Goal: Task Accomplishment & Management: Use online tool/utility

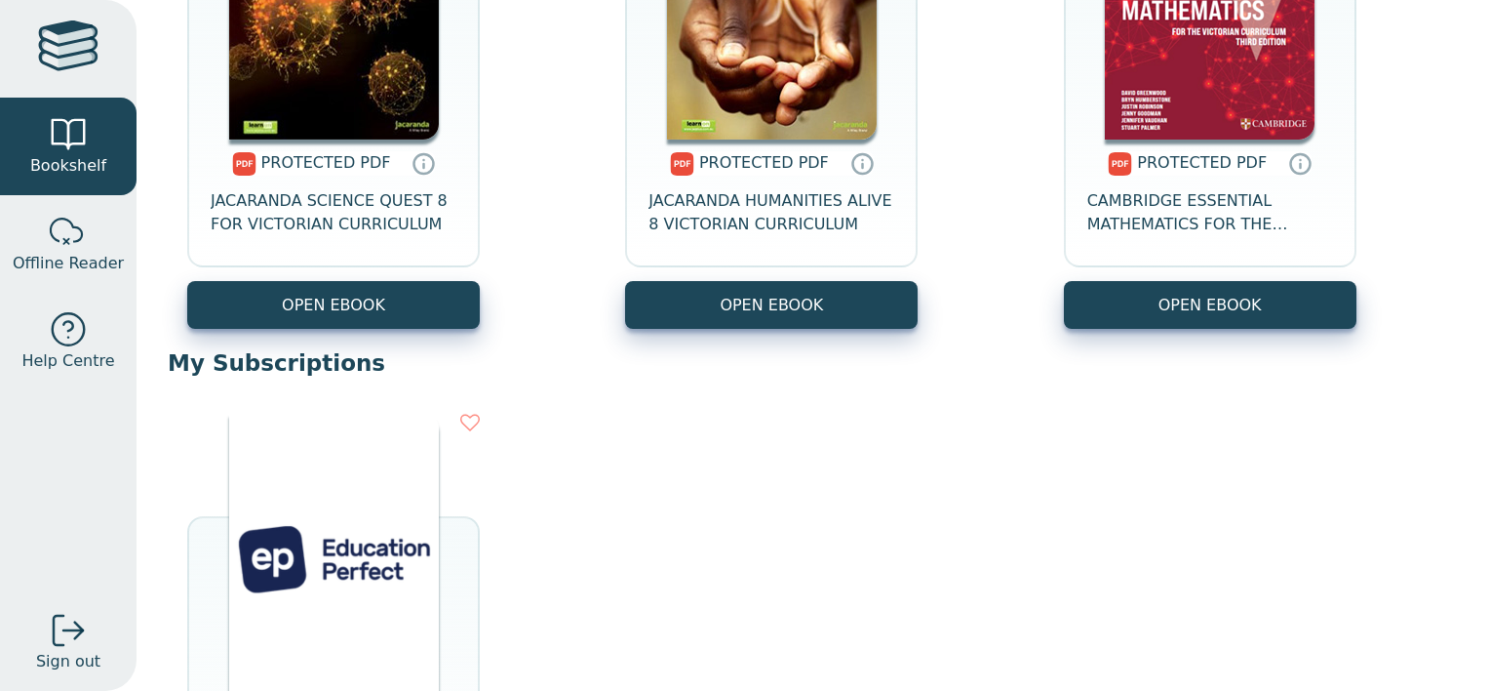
scroll to position [968, 0]
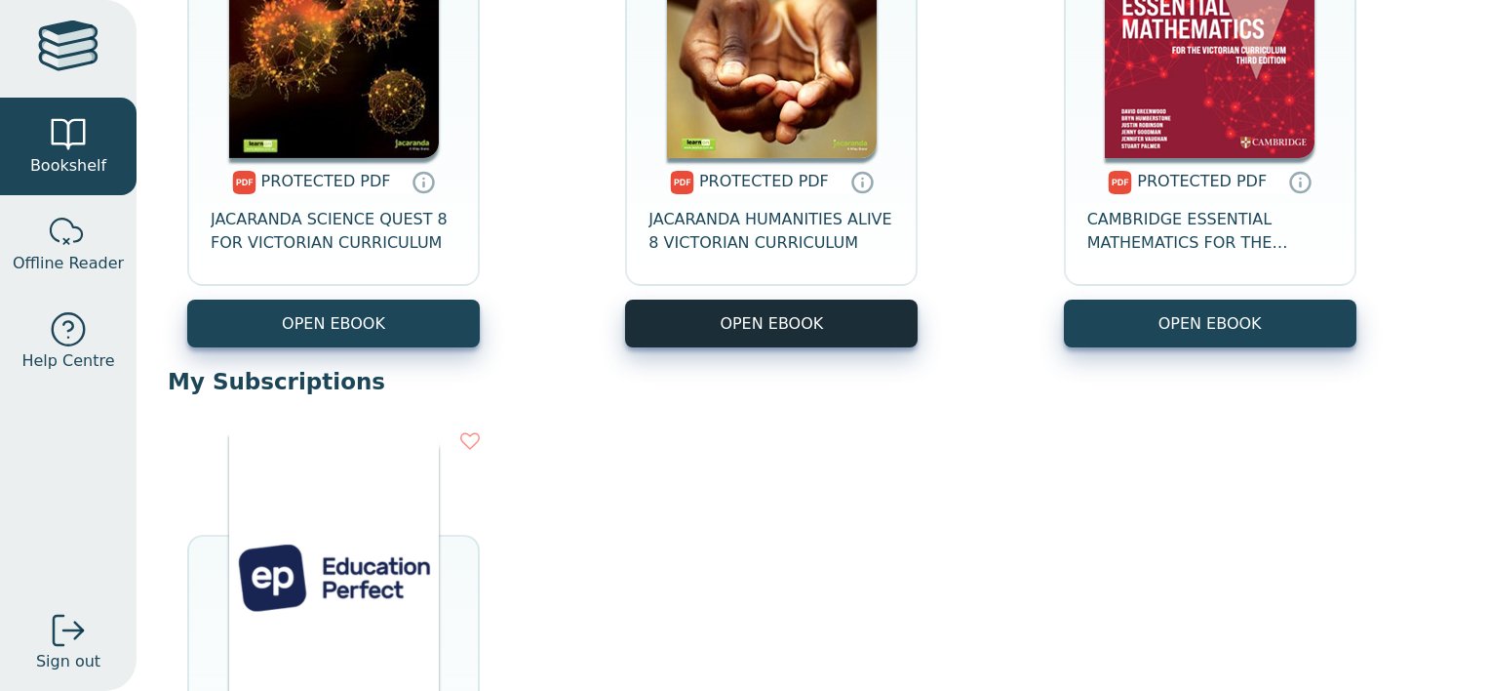
click at [714, 332] on link "OPEN EBOOK" at bounding box center [771, 323] width 293 height 48
click at [730, 112] on img at bounding box center [772, 11] width 210 height 293
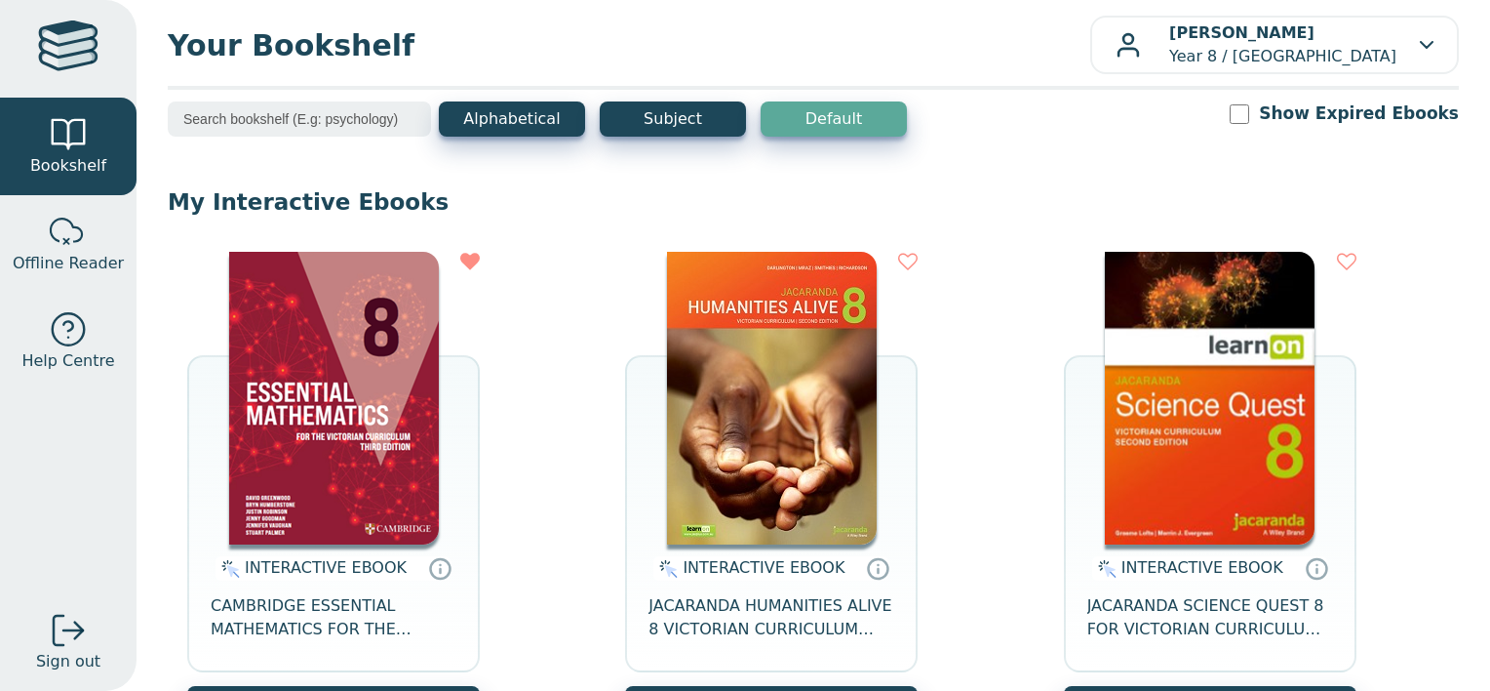
scroll to position [0, 0]
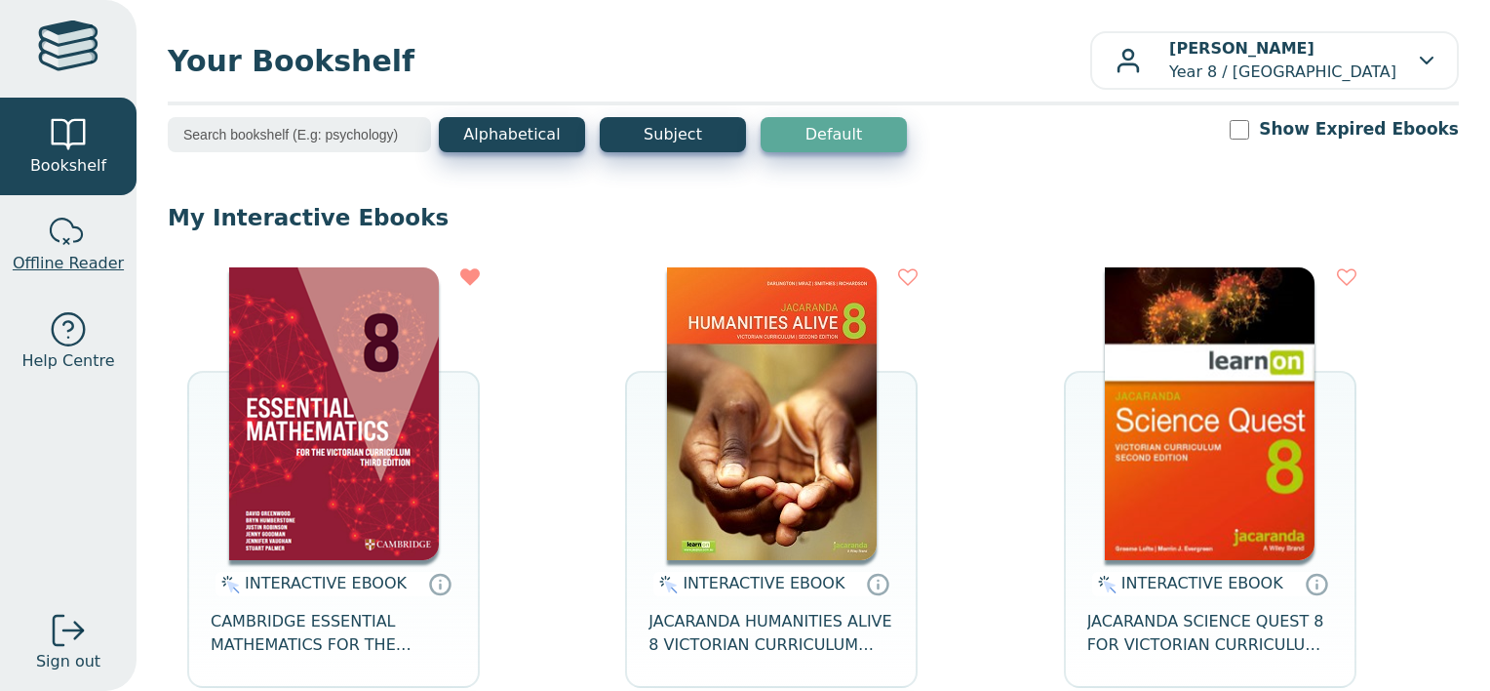
click at [32, 234] on link "Offline Reader" at bounding box center [68, 244] width 137 height 98
click at [65, 242] on div at bounding box center [68, 232] width 39 height 39
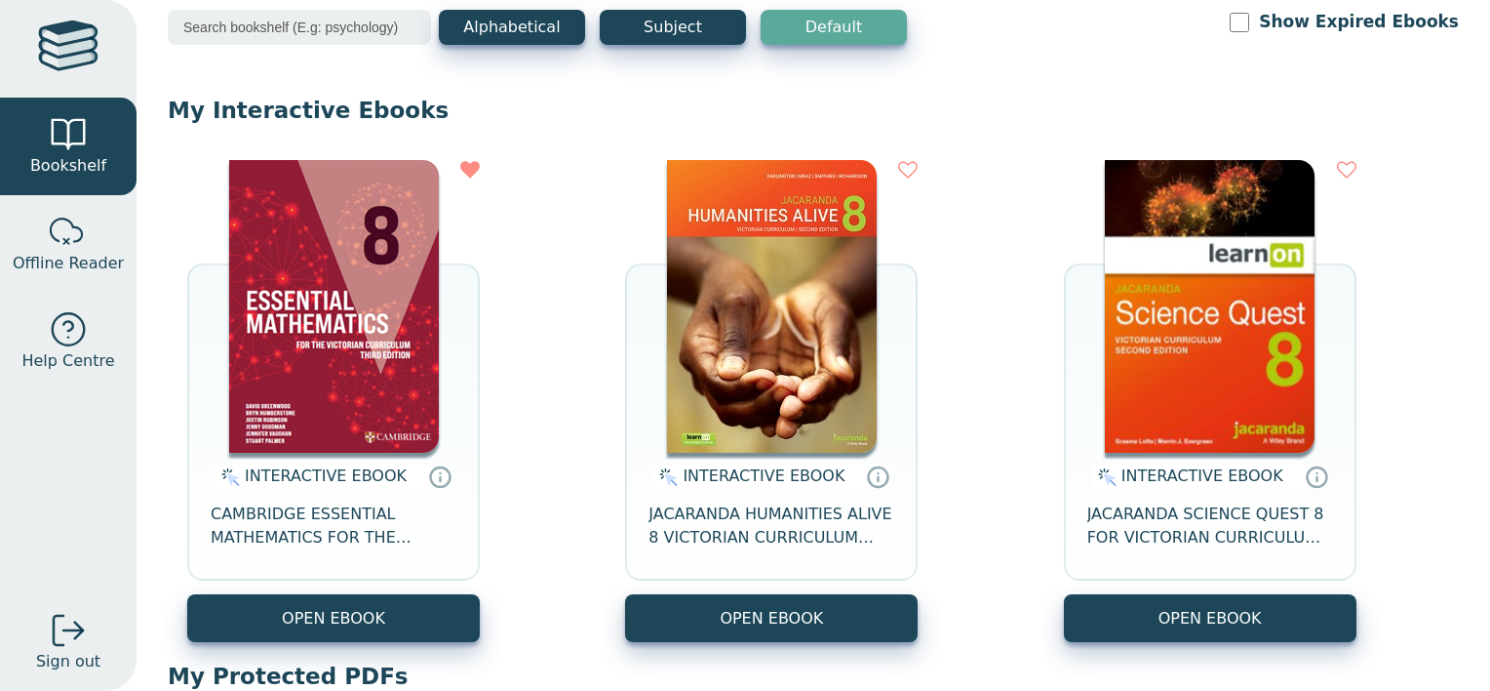
scroll to position [72, 0]
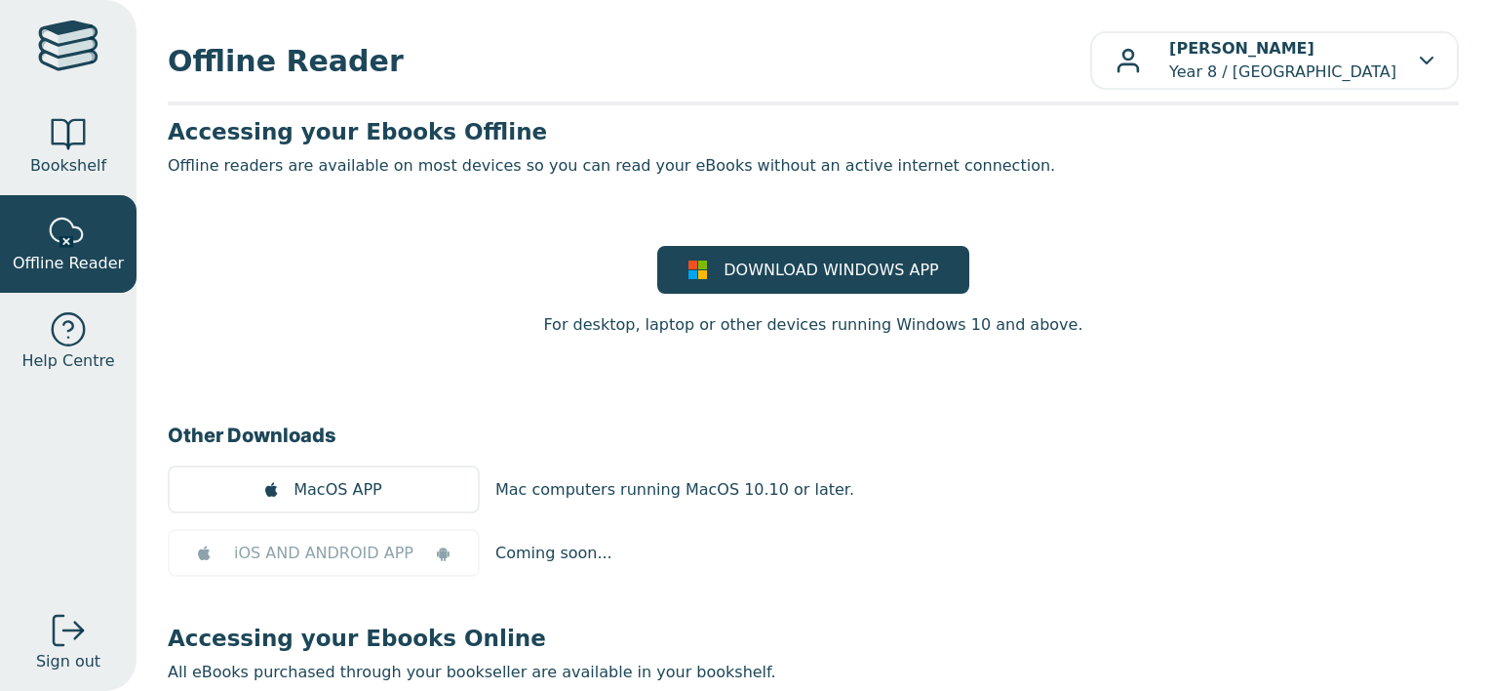
click at [62, 62] on div at bounding box center [68, 48] width 60 height 57
click at [50, 126] on div at bounding box center [68, 134] width 39 height 39
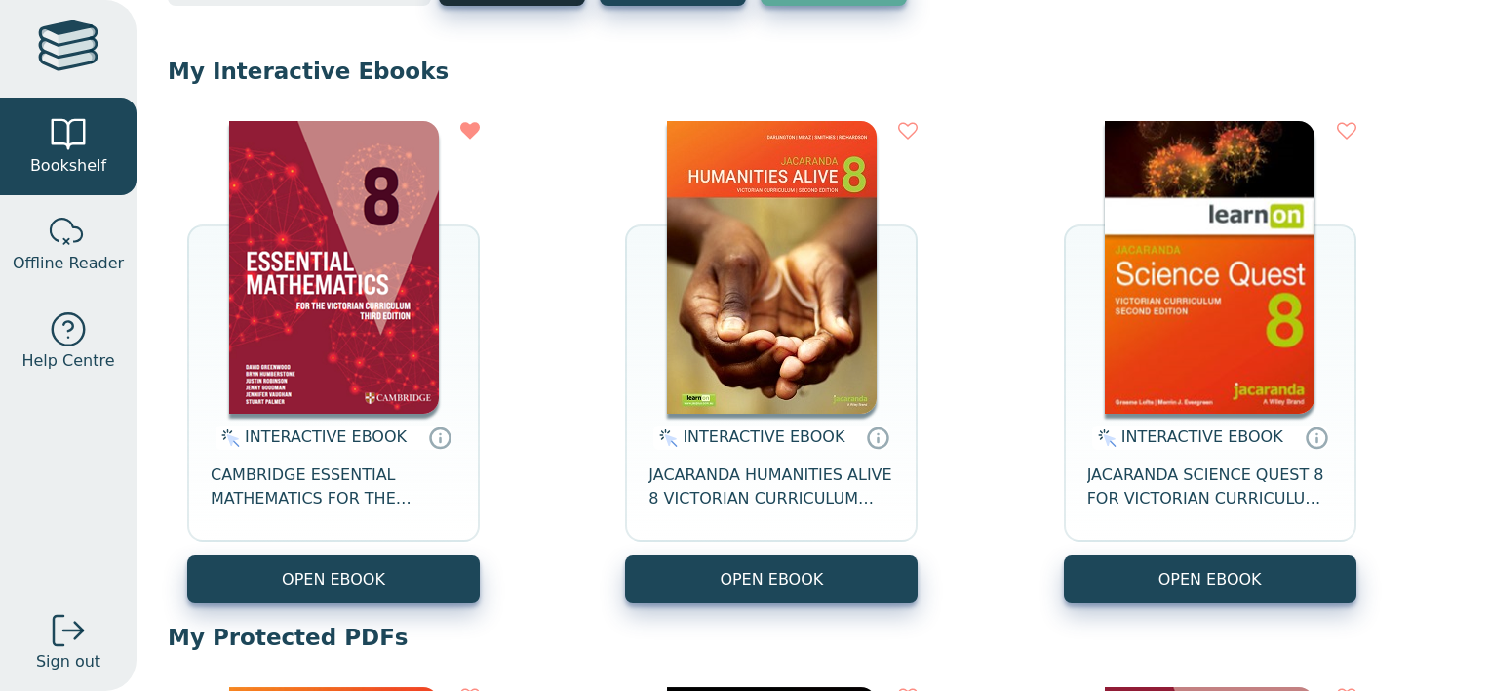
scroll to position [152, 0]
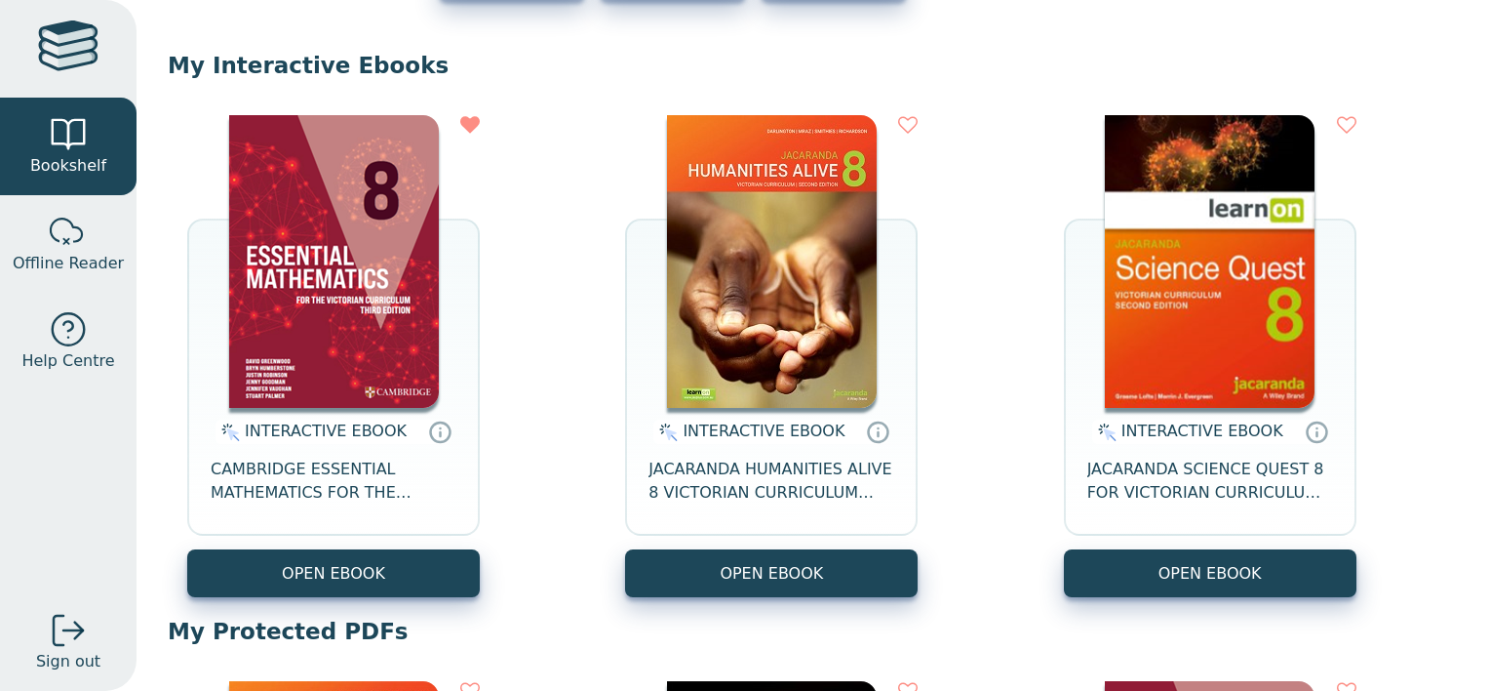
click at [769, 285] on img at bounding box center [772, 261] width 210 height 293
